Goal: Information Seeking & Learning: Check status

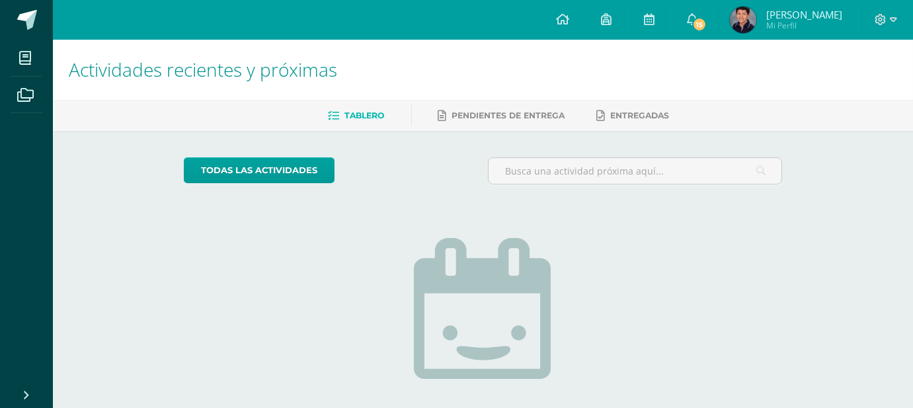
click at [756, 21] on img at bounding box center [743, 20] width 26 height 26
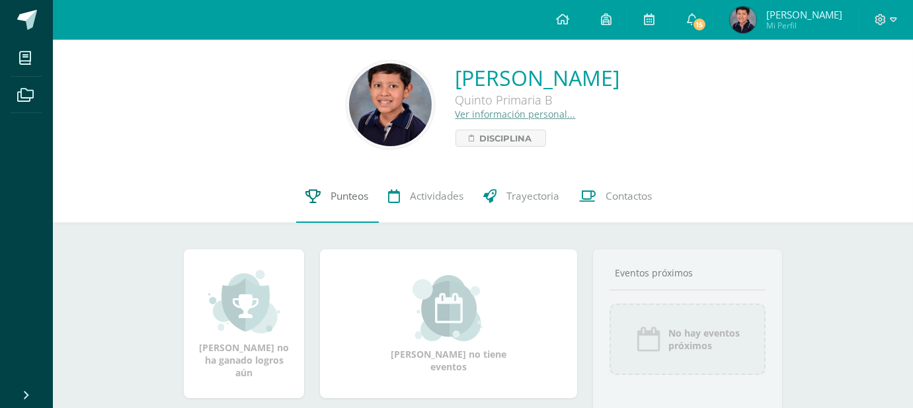
click at [346, 192] on span "Punteos" at bounding box center [350, 196] width 38 height 14
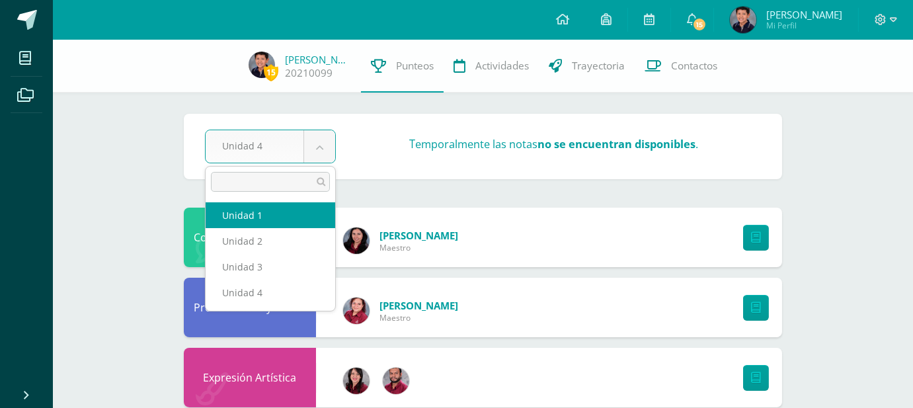
select select "Unidad 1"
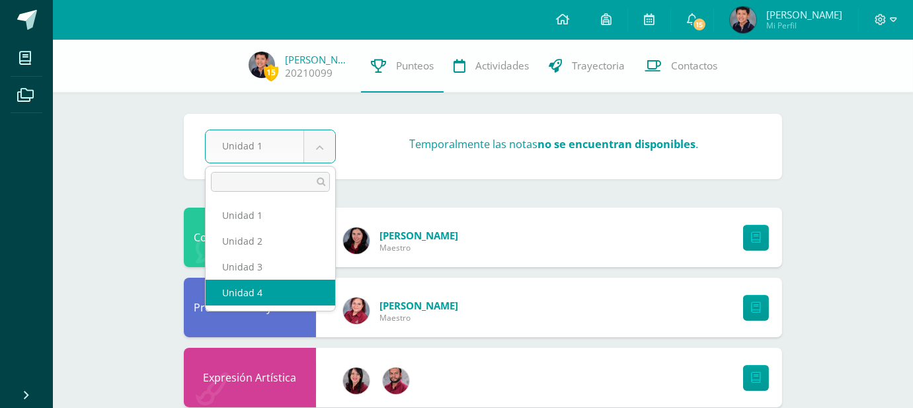
select select "Unidad 4"
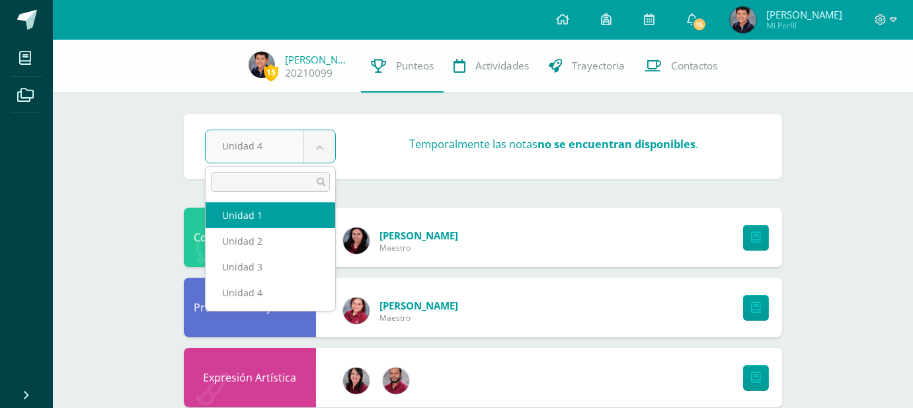
select select "Unidad 1"
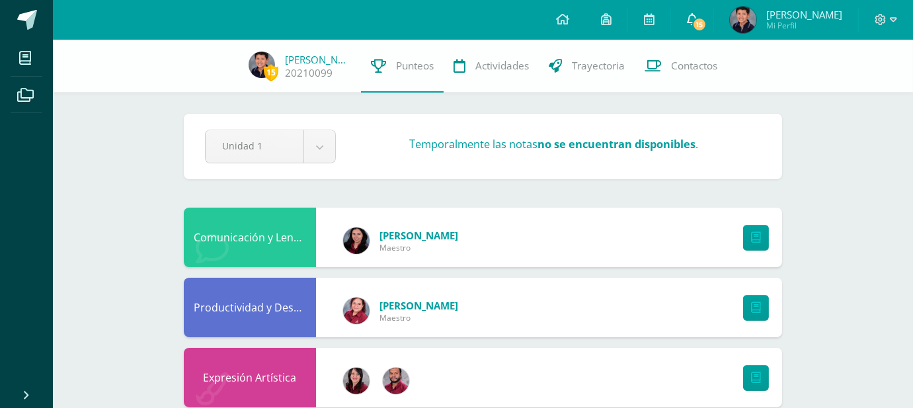
click at [700, 23] on link "15" at bounding box center [692, 20] width 42 height 40
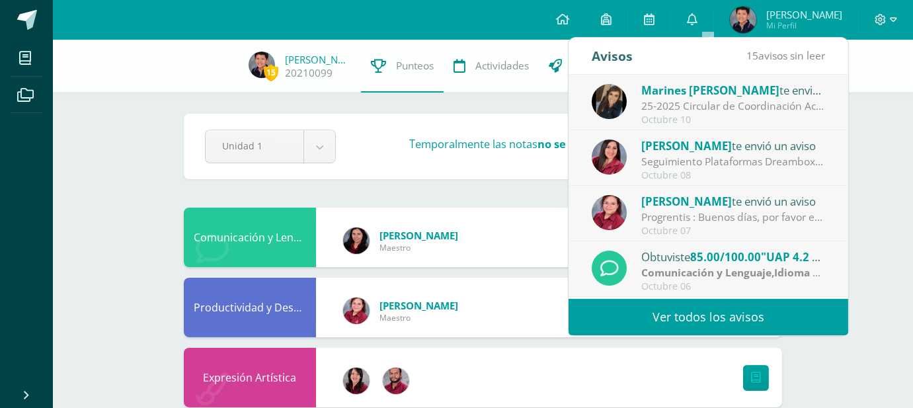
scroll to position [196, 0]
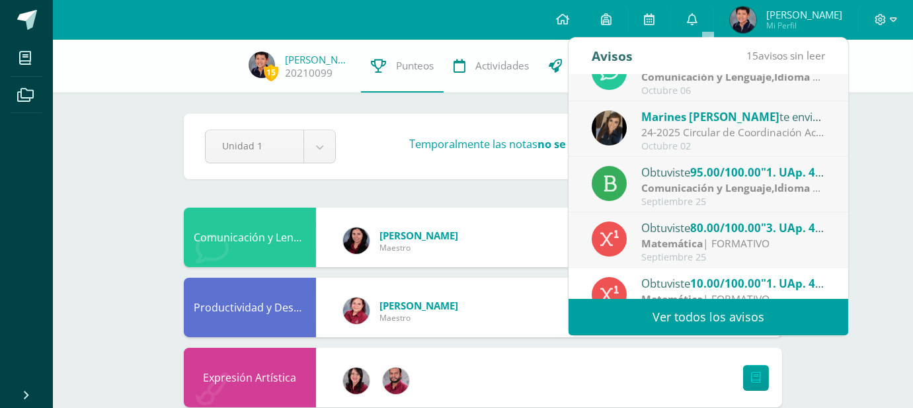
click at [841, 300] on link "Ver todos los avisos" at bounding box center [708, 317] width 280 height 36
click at [772, 319] on link "Ver todos los avisos" at bounding box center [708, 317] width 280 height 36
click at [682, 317] on link "Ver todos los avisos" at bounding box center [708, 317] width 280 height 36
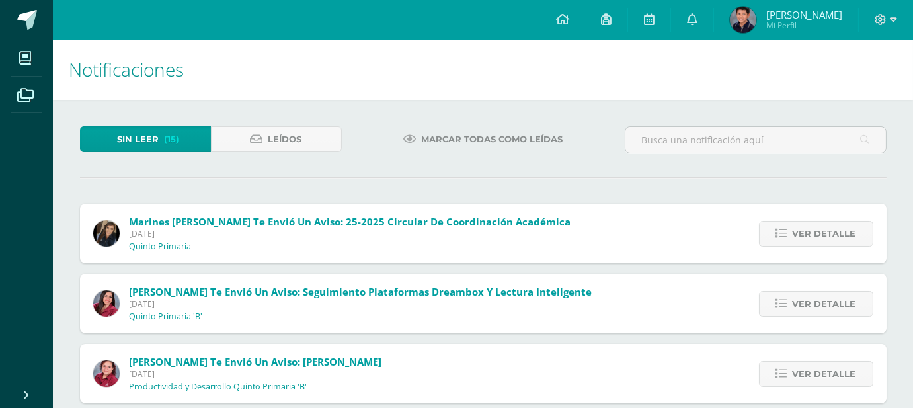
click at [456, 137] on span "Marcar todas como leídas" at bounding box center [491, 139] width 141 height 24
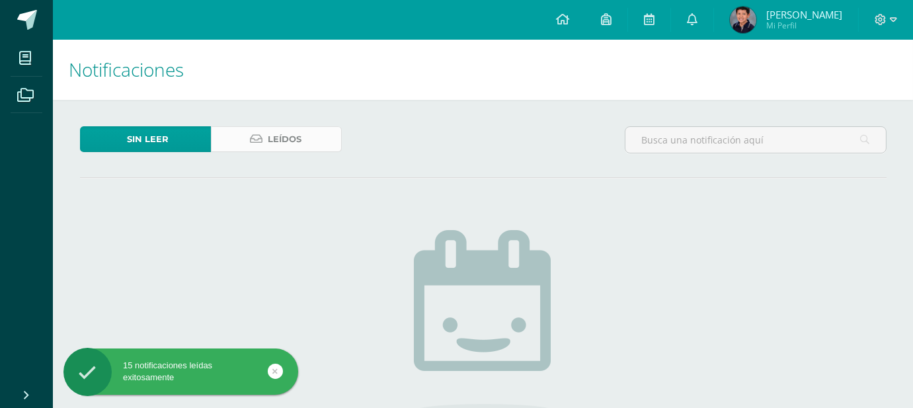
click at [280, 132] on span "Leídos" at bounding box center [285, 139] width 34 height 24
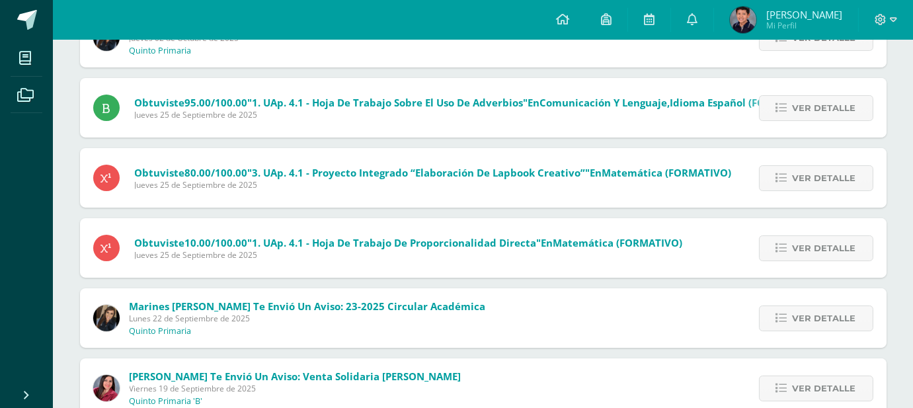
scroll to position [482, 0]
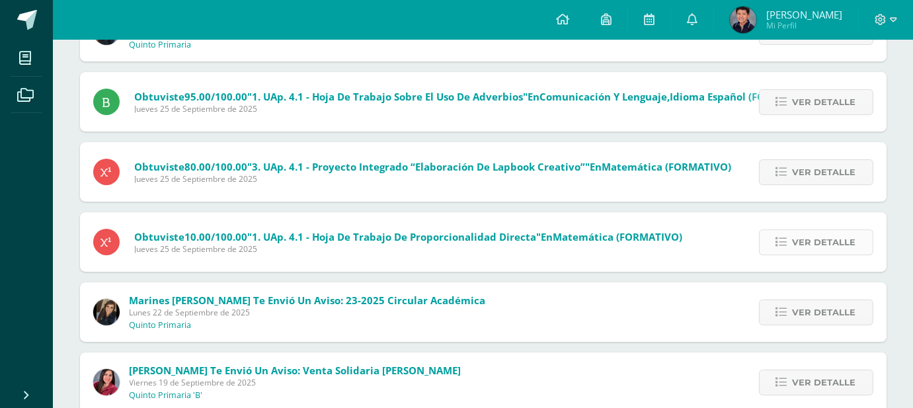
click at [807, 231] on span "Ver detalle" at bounding box center [823, 242] width 63 height 24
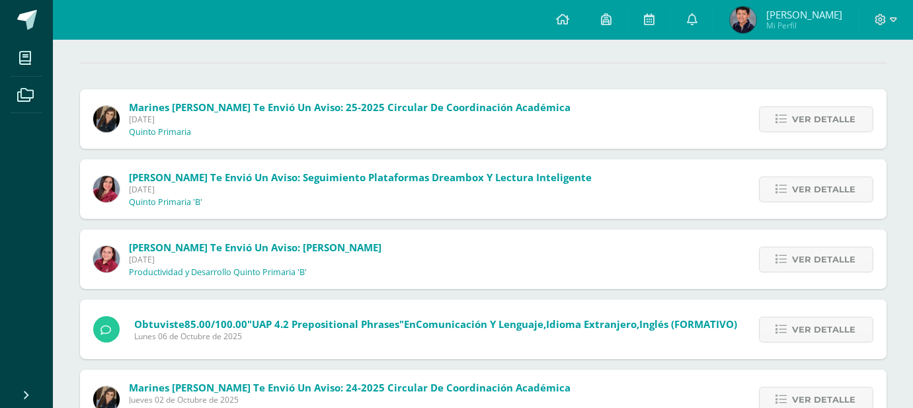
scroll to position [0, 0]
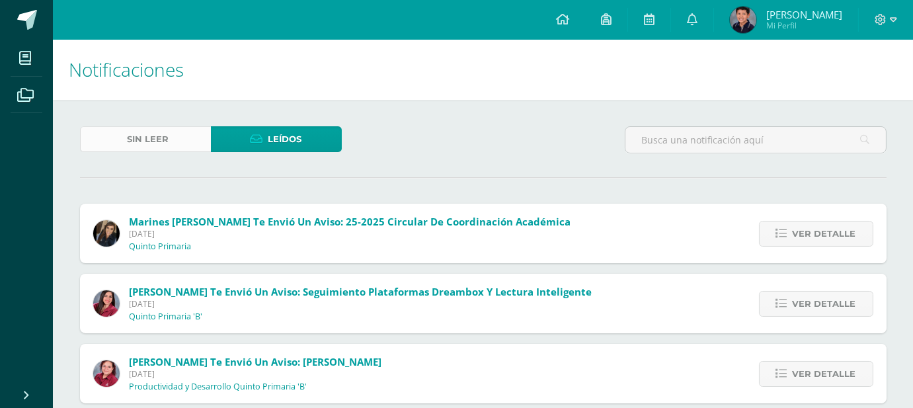
click at [138, 147] on span "Sin leer" at bounding box center [149, 139] width 42 height 24
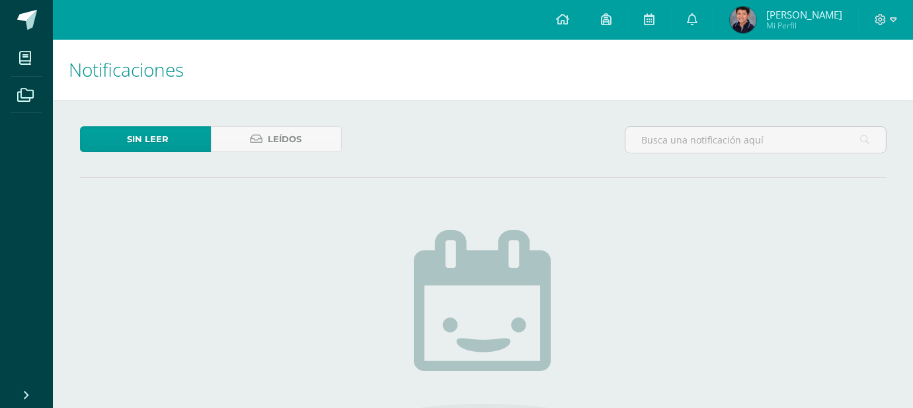
click at [752, 22] on img at bounding box center [743, 20] width 26 height 26
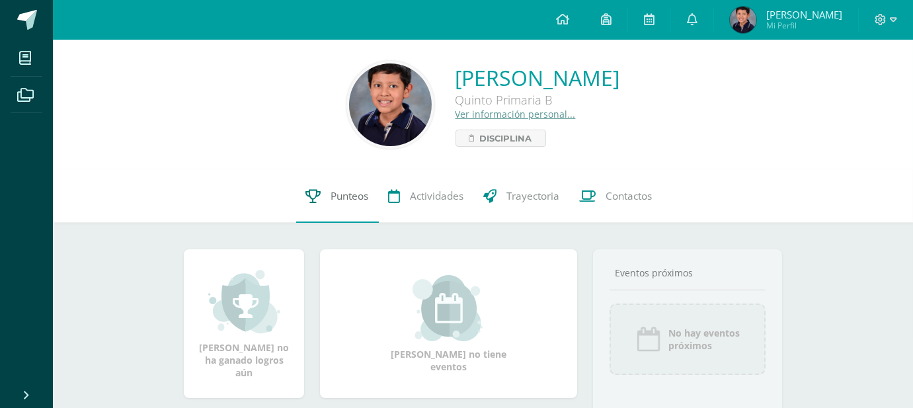
click at [326, 196] on link "Punteos" at bounding box center [337, 196] width 83 height 53
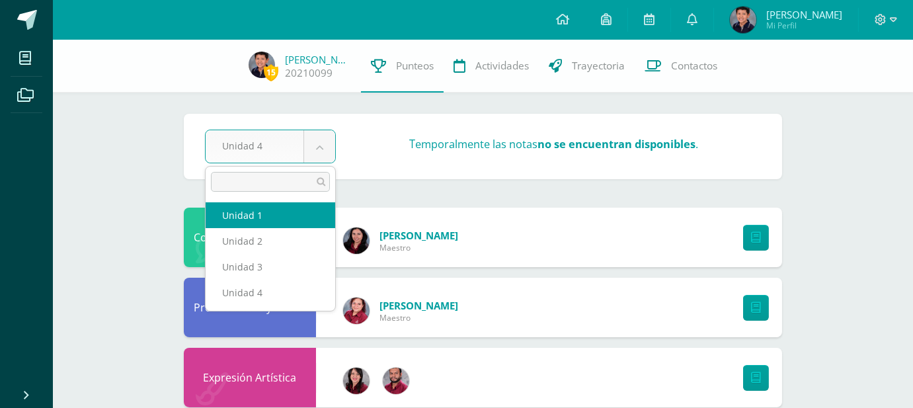
select select "Unidad 1"
